Goal: Task Accomplishment & Management: Complete application form

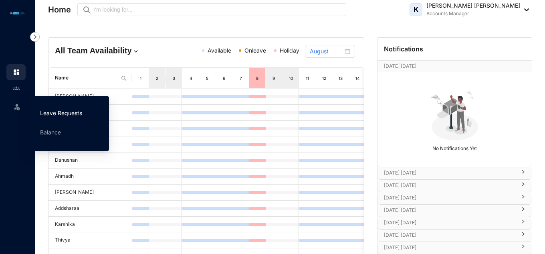
click at [56, 114] on link "Leave Requests" at bounding box center [61, 112] width 42 height 7
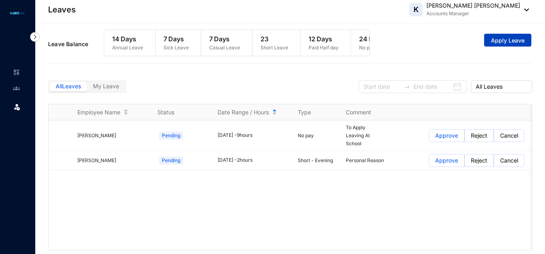
click at [494, 46] on button "Apply Leave" at bounding box center [507, 40] width 47 height 13
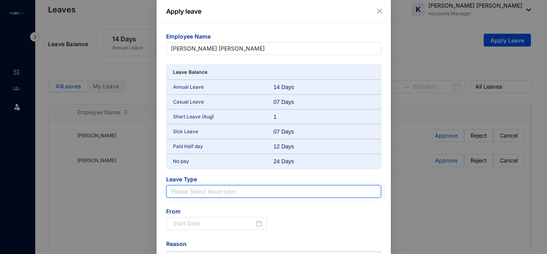
click at [210, 193] on input "search" at bounding box center [274, 191] width 206 height 12
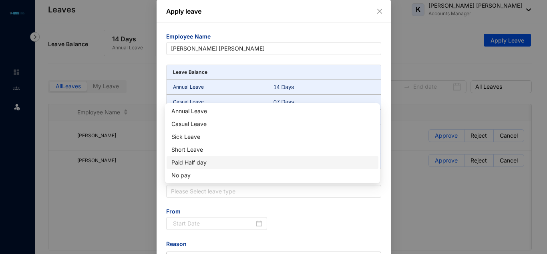
click at [188, 162] on div "Paid Half day" at bounding box center [272, 162] width 202 height 9
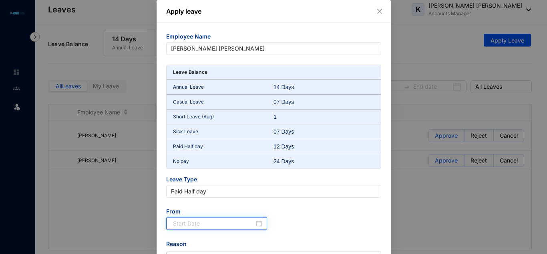
click at [201, 220] on input at bounding box center [214, 223] width 82 height 9
click at [194, 223] on input at bounding box center [214, 223] width 82 height 9
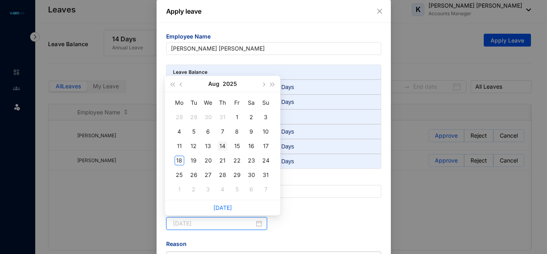
type input "[DATE]"
click at [225, 143] on div "14" at bounding box center [223, 146] width 10 height 10
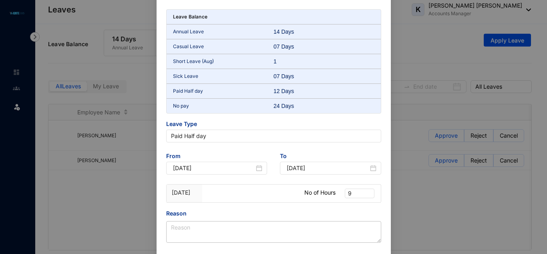
scroll to position [97, 0]
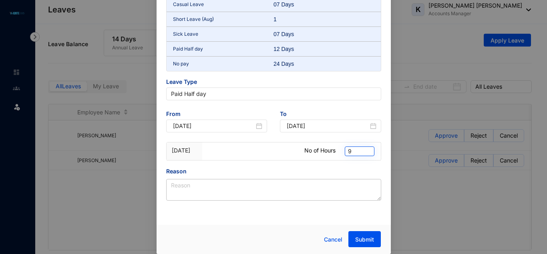
click at [356, 150] on span "9" at bounding box center [359, 151] width 23 height 9
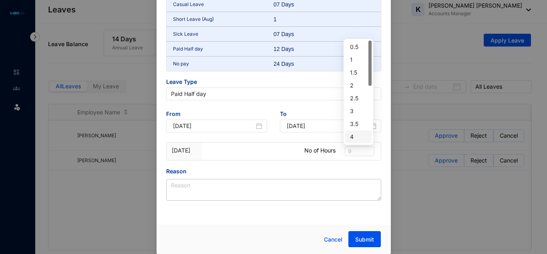
click at [360, 133] on div "4" at bounding box center [358, 136] width 17 height 9
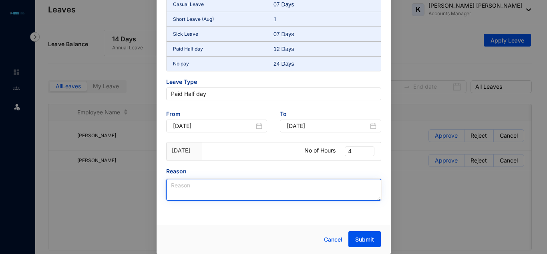
click at [194, 190] on textarea "Reason" at bounding box center [273, 190] width 215 height 22
type textarea "Electricity Shortage"
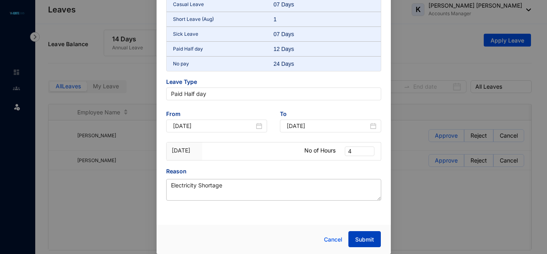
click at [365, 239] on span "Submit" at bounding box center [364, 239] width 19 height 8
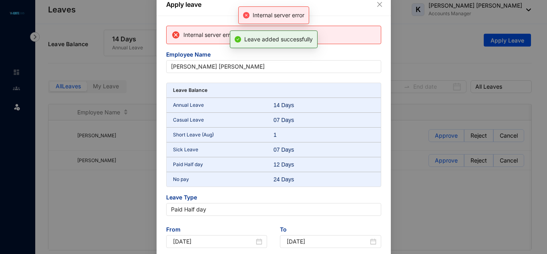
scroll to position [0, 0]
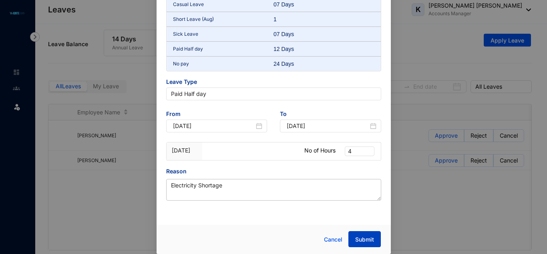
click at [369, 237] on span "Submit" at bounding box center [364, 239] width 19 height 8
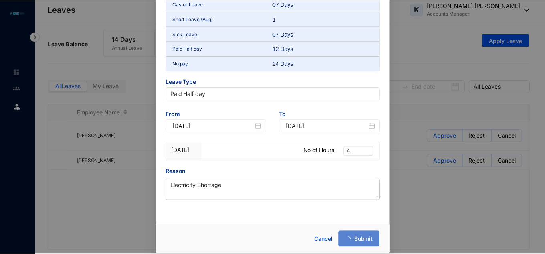
scroll to position [97, 0]
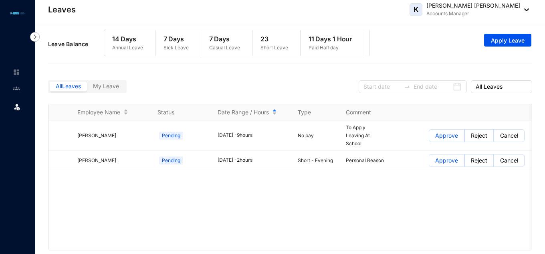
click at [105, 89] on span "My Leave" at bounding box center [106, 86] width 26 height 7
click at [87, 88] on input "My Leave" at bounding box center [87, 88] width 0 height 0
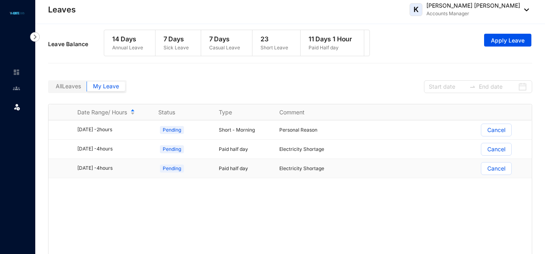
click at [492, 172] on p "Cancel" at bounding box center [496, 168] width 18 height 12
click at [481, 170] on input "Cancel" at bounding box center [481, 170] width 0 height 0
click at [494, 174] on p "Cancel" at bounding box center [496, 168] width 18 height 12
click at [481, 170] on input "Cancel" at bounding box center [481, 170] width 0 height 0
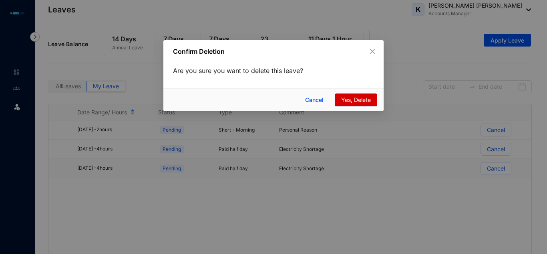
click at [361, 100] on span "Yes, Delete" at bounding box center [356, 99] width 30 height 9
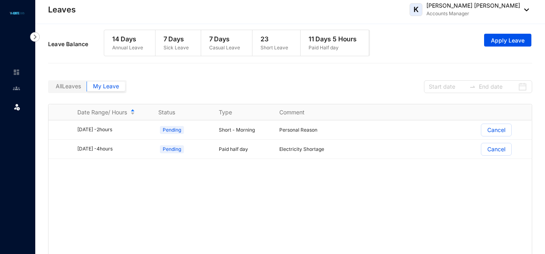
click at [77, 89] on span "All Leaves" at bounding box center [68, 86] width 25 height 7
click at [50, 88] on input "All Leaves" at bounding box center [50, 88] width 0 height 0
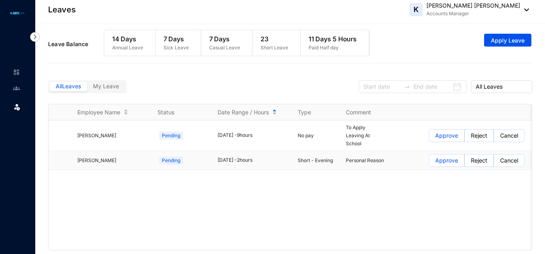
click at [447, 164] on p "Approve" at bounding box center [446, 160] width 23 height 12
click at [429, 162] on input "Approve" at bounding box center [429, 162] width 0 height 0
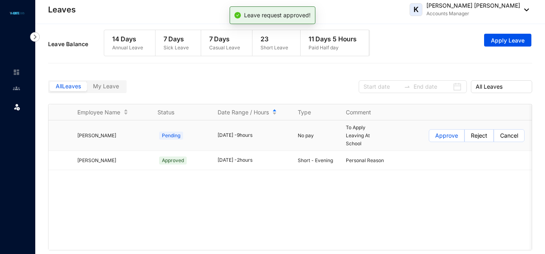
click at [443, 141] on p "Approve" at bounding box center [446, 135] width 23 height 12
click at [429, 137] on input "Approve" at bounding box center [429, 137] width 0 height 0
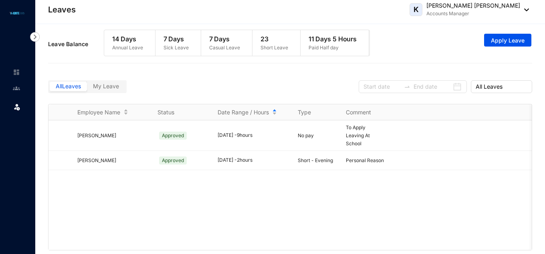
scroll to position [0, 2]
drag, startPoint x: 384, startPoint y: 57, endPoint x: 242, endPoint y: 52, distance: 141.5
click at [242, 52] on div "Leave Balance 14 Days Annual Leave 7 Days Sick Leave 7 Days Casual Leave 23 Sho…" at bounding box center [290, 44] width 484 height 37
click at [262, 81] on div "All Leaves My Leave All Leaves" at bounding box center [290, 85] width 484 height 36
click at [130, 36] on p "14 Days" at bounding box center [125, 39] width 31 height 10
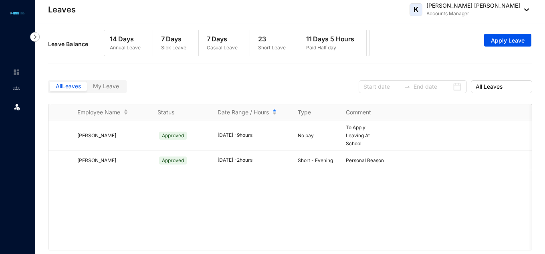
click at [131, 47] on p "Annual Leave" at bounding box center [125, 48] width 31 height 8
click at [105, 89] on span "My Leave" at bounding box center [106, 86] width 26 height 7
click at [87, 88] on input "My Leave" at bounding box center [87, 88] width 0 height 0
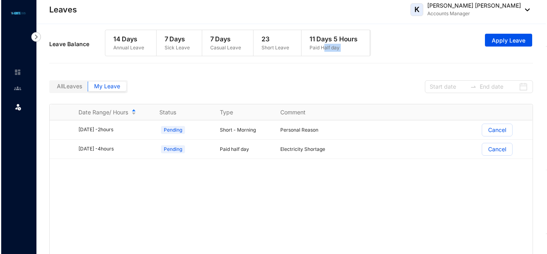
scroll to position [0, 38]
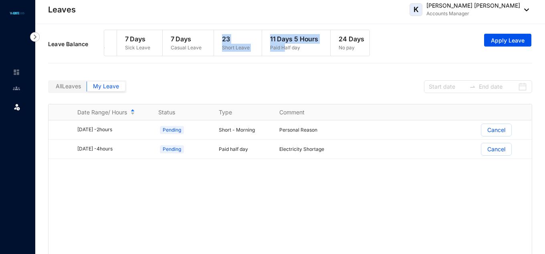
drag, startPoint x: 321, startPoint y: 55, endPoint x: 210, endPoint y: 54, distance: 110.6
click at [210, 54] on div "14 Days Annual Leave 7 Days Sick Leave 7 Days Casual Leave 23 Short Leave 11 Da…" at bounding box center [237, 43] width 266 height 26
click at [516, 44] on span "Apply Leave" at bounding box center [508, 40] width 34 height 8
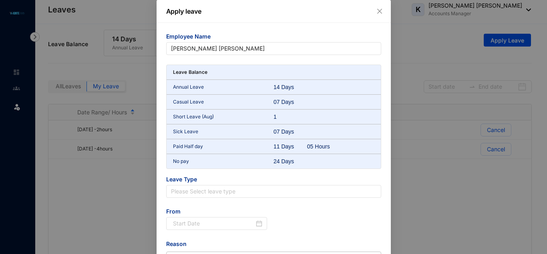
click at [284, 111] on div "Short Leave (Aug) 1" at bounding box center [274, 116] width 214 height 15
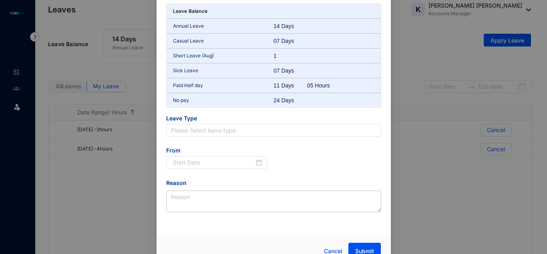
scroll to position [73, 0]
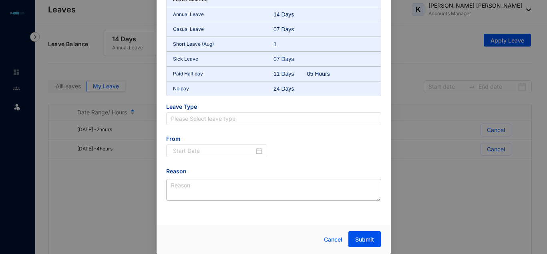
click at [221, 110] on span "Leave Type" at bounding box center [273, 108] width 215 height 10
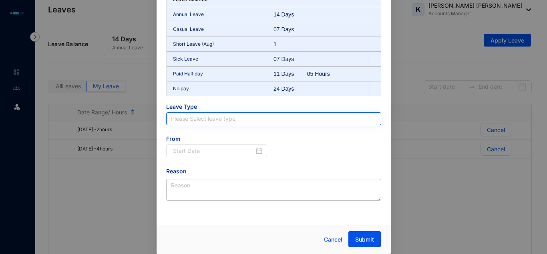
click at [220, 115] on input "search" at bounding box center [274, 119] width 206 height 12
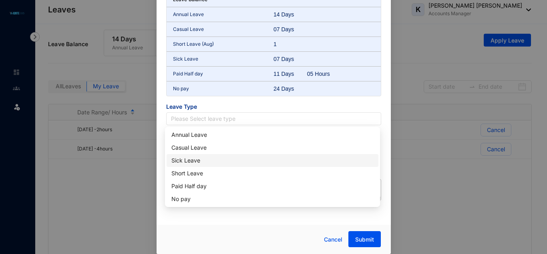
click at [437, 183] on div "Apply leave Employee Name [PERSON_NAME] [PERSON_NAME] Leave Balance Annual Leav…" at bounding box center [273, 127] width 547 height 254
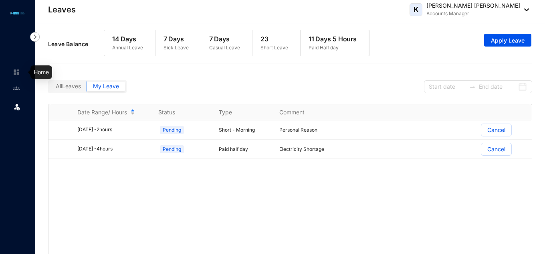
click at [17, 66] on div at bounding box center [16, 68] width 7 height 7
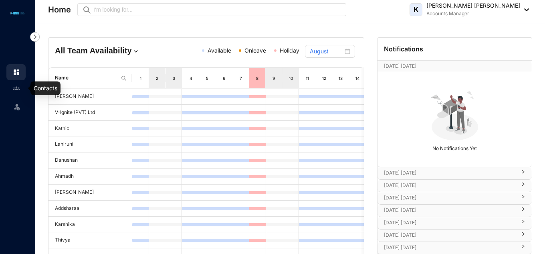
click at [17, 89] on img at bounding box center [16, 88] width 7 height 7
